Goal: Navigation & Orientation: Find specific page/section

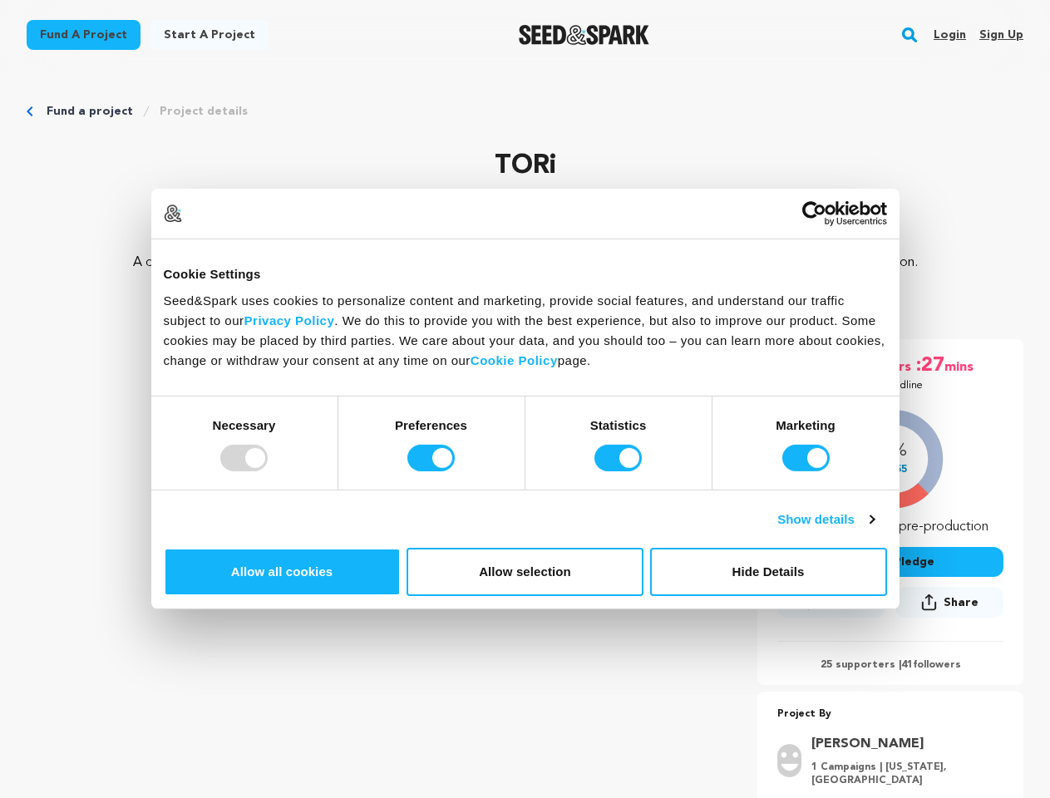
click at [268, 472] on div at bounding box center [243, 458] width 47 height 27
click at [455, 472] on input "Preferences" at bounding box center [431, 458] width 47 height 27
checkbox input "false"
click at [620, 472] on input "Statistics" at bounding box center [618, 458] width 47 height 27
checkbox input "false"
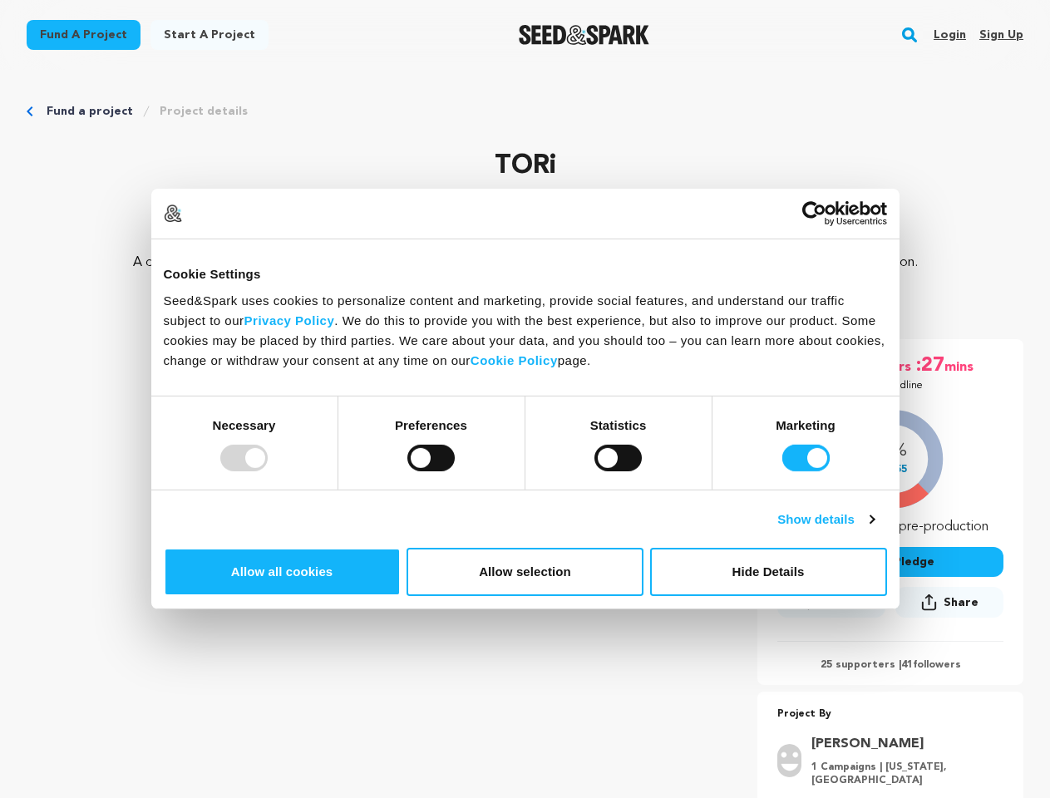
click at [783, 472] on input "Marketing" at bounding box center [806, 458] width 47 height 27
checkbox input "false"
click at [874, 530] on link "Show details" at bounding box center [826, 520] width 96 height 20
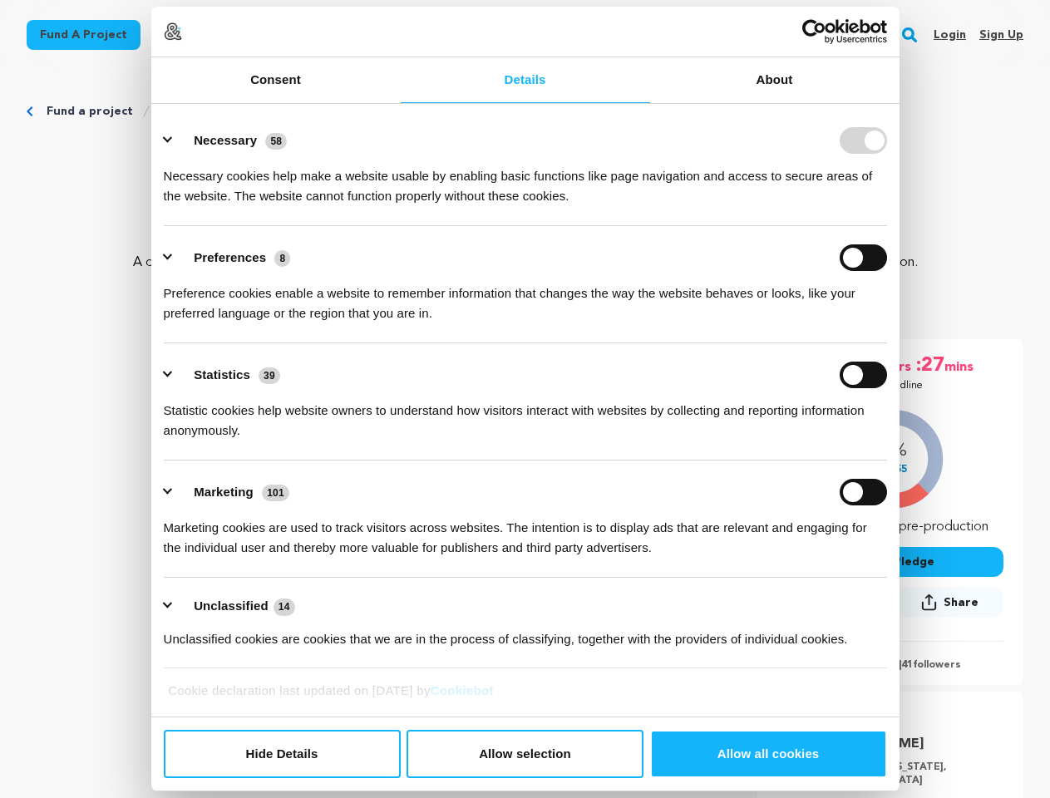
click at [900, 103] on link "About" at bounding box center [775, 80] width 250 height 46
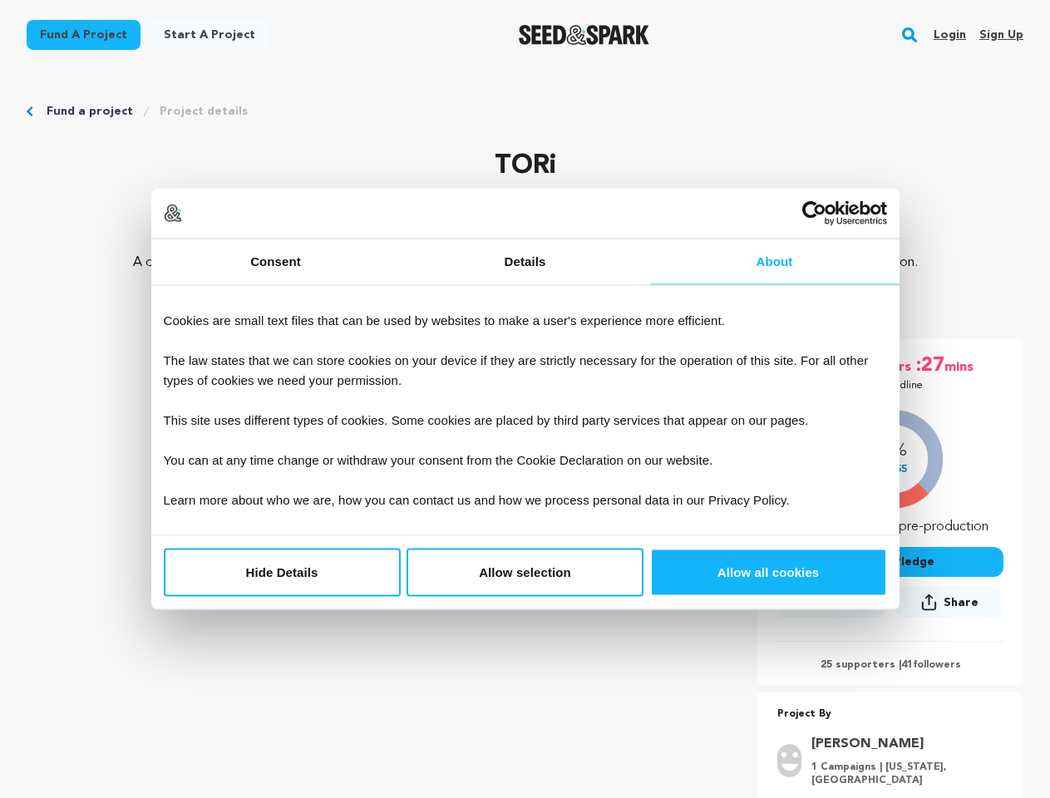
click at [919, 690] on div "20 days :23 hrs :27 mins Until Deadline 18% $2,555 $" at bounding box center [891, 595] width 266 height 512
click at [913, 35] on rect "button" at bounding box center [910, 35] width 20 height 20
click at [0, 0] on input "text" at bounding box center [0, 0] width 0 height 0
